Goal: Transaction & Acquisition: Subscribe to service/newsletter

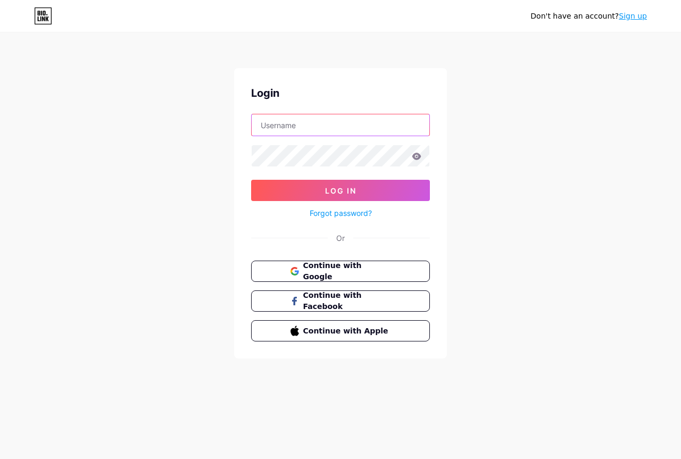
click at [309, 130] on input "text" at bounding box center [341, 124] width 178 height 21
type input "archiveconverter"
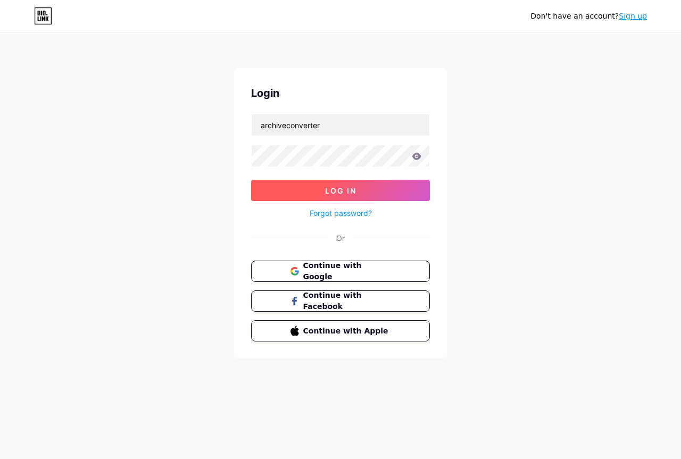
click at [359, 189] on button "Log In" at bounding box center [340, 190] width 179 height 21
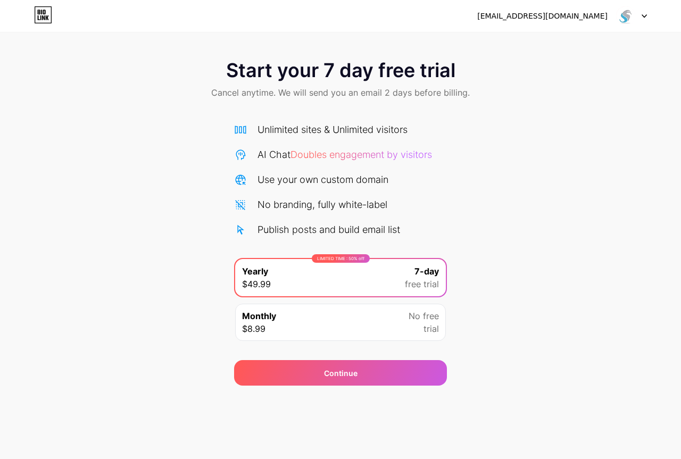
click at [48, 19] on icon at bounding box center [47, 17] width 3 height 5
click at [37, 13] on icon at bounding box center [43, 14] width 18 height 17
click at [648, 14] on div "de.dac.atefo.r.sia@gmail.com Logout" at bounding box center [340, 15] width 681 height 19
click at [645, 14] on icon at bounding box center [644, 16] width 5 height 4
click at [561, 12] on div "de.dac.atefo.r.sia@gmail.com" at bounding box center [542, 16] width 130 height 11
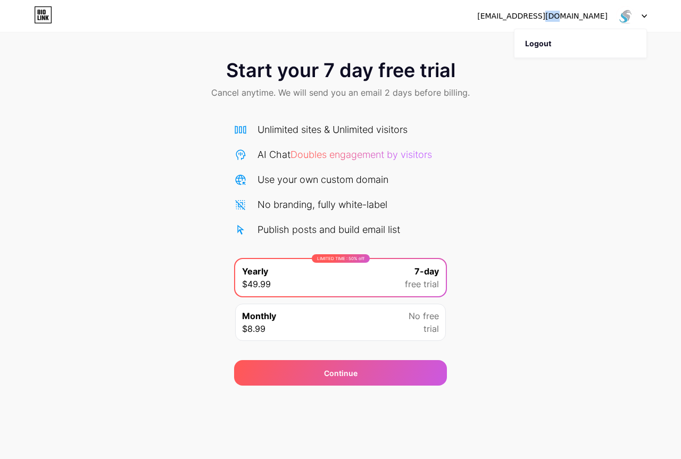
click at [561, 12] on div "de.dac.atefo.r.sia@gmail.com" at bounding box center [542, 16] width 130 height 11
click at [561, 12] on div "[EMAIL_ADDRESS][DOMAIN_NAME]" at bounding box center [542, 16] width 130 height 11
click at [54, 69] on div "Start your 7 day free trial Cancel anytime. We will send you an email 2 days be…" at bounding box center [340, 80] width 681 height 63
click at [352, 326] on div "Monthly $8.99 No free trial" at bounding box center [340, 322] width 211 height 37
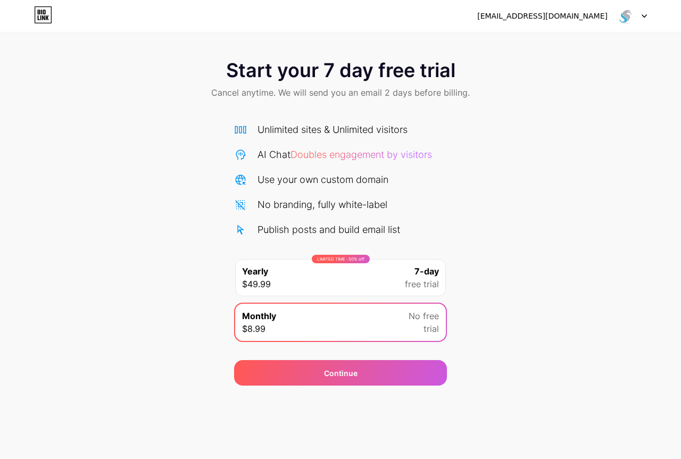
click at [401, 427] on div "de.dac.atefo.r.sia@gmail.com Logout Link Copied Start your 7 day free trial Can…" at bounding box center [340, 229] width 681 height 459
click at [460, 93] on span "Cancel anytime. We will send you an email 2 days before billing." at bounding box center [340, 92] width 259 height 13
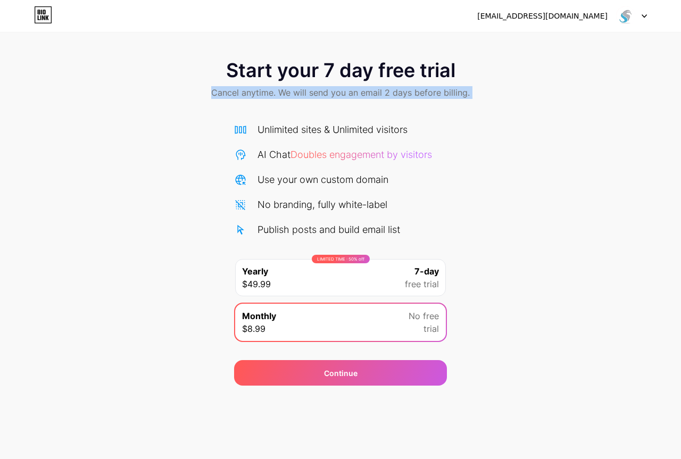
click at [514, 98] on div "Start your 7 day free trial Cancel anytime. We will send you an email 2 days be…" at bounding box center [340, 80] width 681 height 63
click at [549, 14] on div "[EMAIL_ADDRESS][DOMAIN_NAME]" at bounding box center [542, 16] width 130 height 11
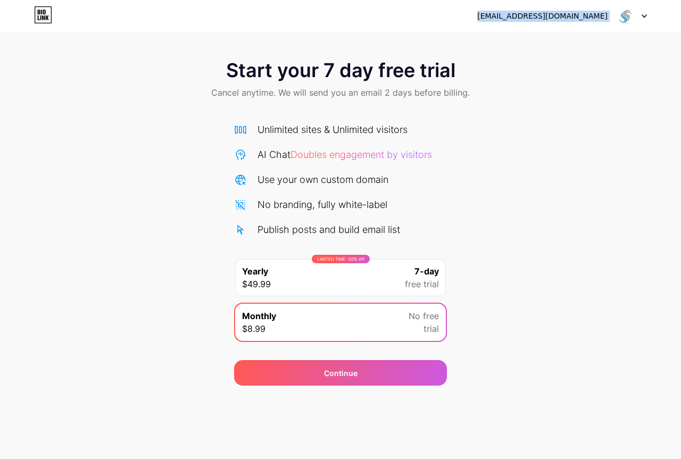
click at [549, 14] on div "[EMAIL_ADDRESS][DOMAIN_NAME]" at bounding box center [542, 16] width 130 height 11
click at [641, 17] on div at bounding box center [631, 15] width 31 height 19
click at [575, 74] on div "Start your 7 day free trial Cancel anytime. We will send you an email 2 days be…" at bounding box center [340, 80] width 681 height 63
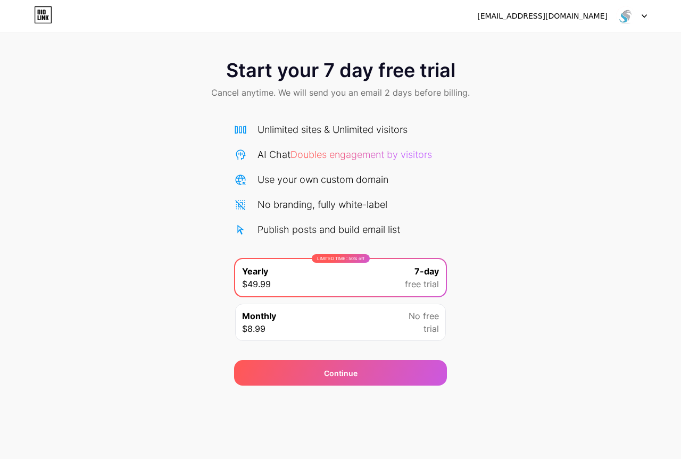
click at [413, 331] on div "No free trial" at bounding box center [424, 323] width 30 height 26
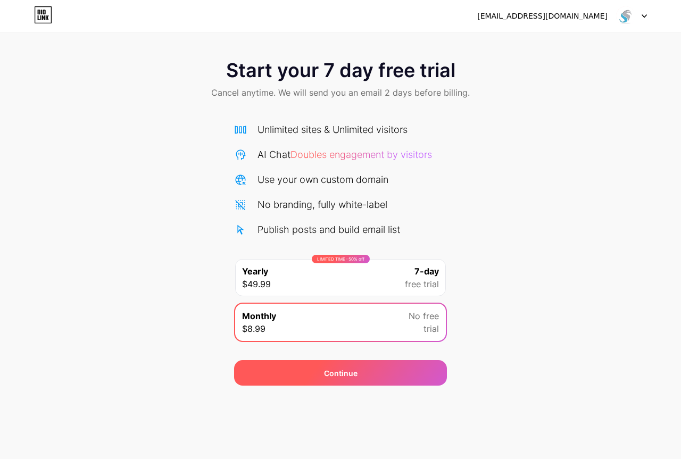
click at [389, 364] on div "Continue" at bounding box center [340, 373] width 213 height 26
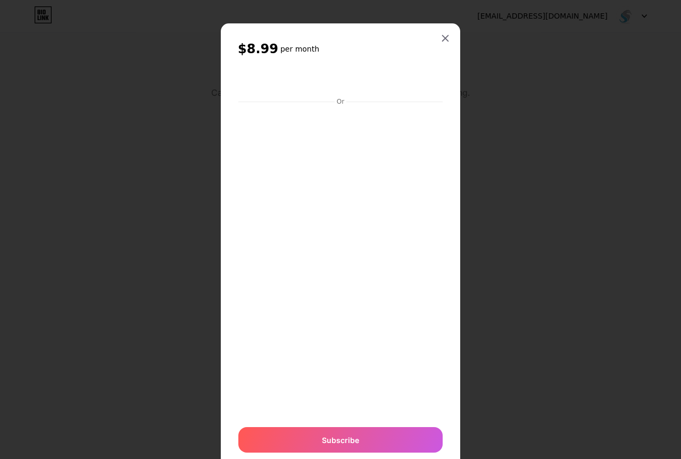
scroll to position [35, 0]
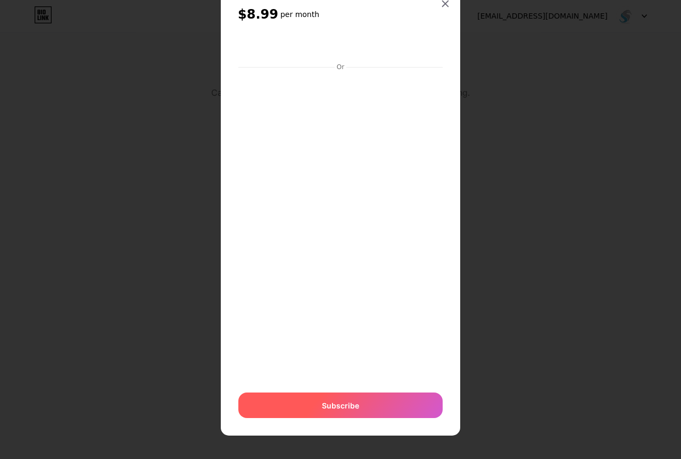
click at [372, 406] on div "Subscribe" at bounding box center [340, 406] width 204 height 26
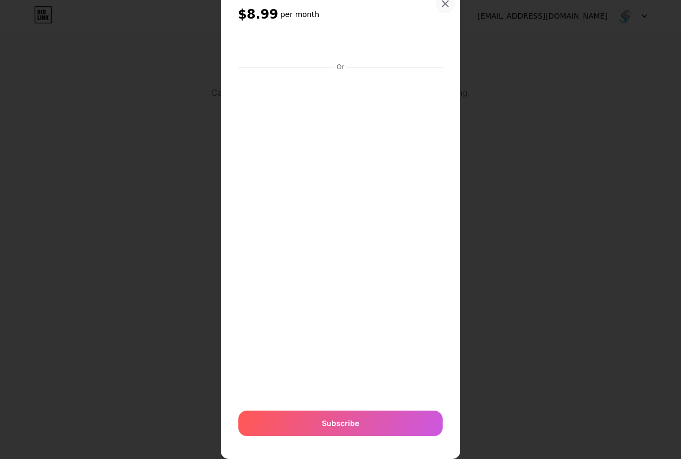
click at [442, 1] on icon at bounding box center [445, 3] width 9 height 9
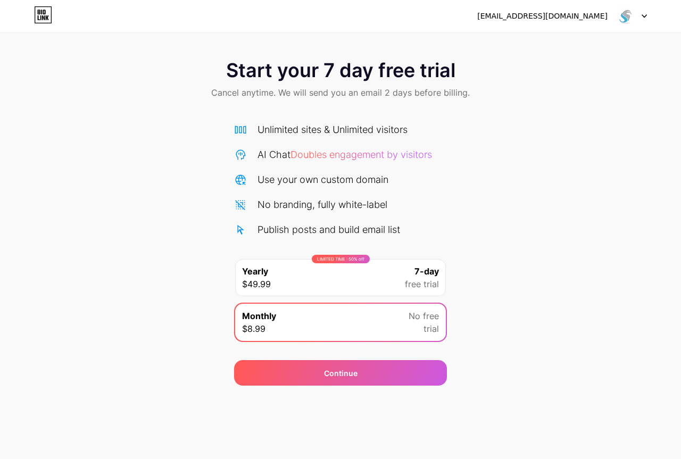
click at [642, 16] on icon at bounding box center [644, 16] width 5 height 4
click at [614, 70] on div "Start your 7 day free trial Cancel anytime. We will send you an email 2 days be…" at bounding box center [340, 80] width 681 height 63
click at [537, 7] on div "[EMAIL_ADDRESS][DOMAIN_NAME]" at bounding box center [562, 15] width 170 height 19
